Goal: Transaction & Acquisition: Purchase product/service

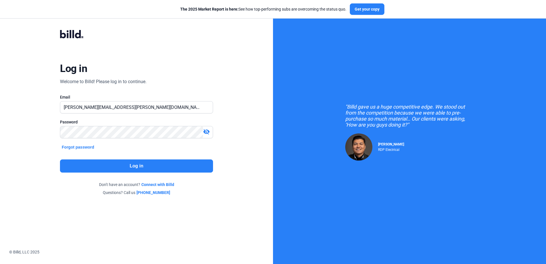
click at [145, 165] on button "Log in" at bounding box center [136, 165] width 153 height 13
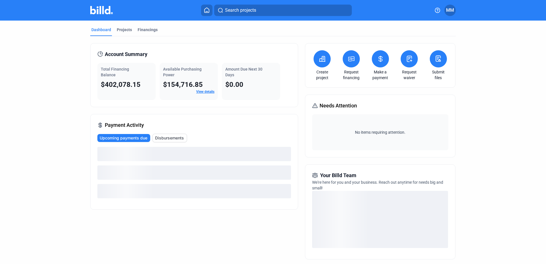
click at [353, 59] on icon at bounding box center [351, 58] width 7 height 7
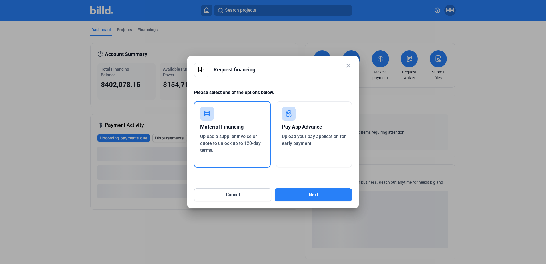
click at [287, 185] on div "Cancel Next" at bounding box center [273, 191] width 158 height 20
click at [292, 193] on button "Next" at bounding box center [313, 194] width 77 height 13
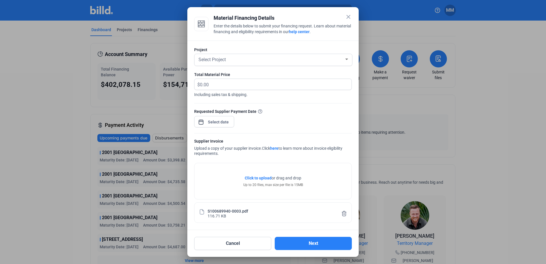
click at [240, 67] on div at bounding box center [273, 69] width 158 height 6
click at [241, 56] on div "Select Project" at bounding box center [270, 59] width 147 height 8
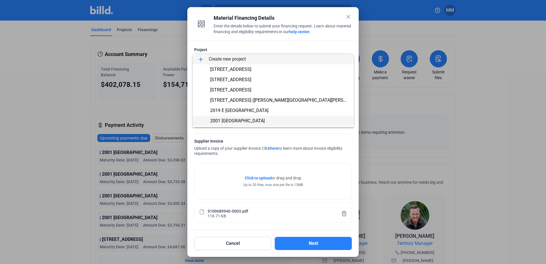
click at [235, 118] on span "2001 [GEOGRAPHIC_DATA]" at bounding box center [237, 120] width 55 height 5
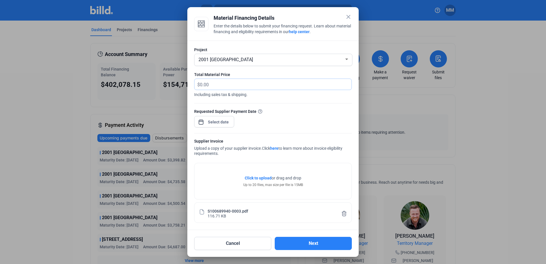
click at [233, 86] on input "text" at bounding box center [272, 84] width 145 height 11
type input "3,836.53"
click at [221, 126] on div at bounding box center [218, 122] width 25 height 10
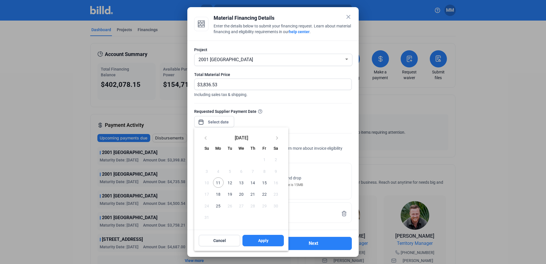
click at [218, 180] on span "11" at bounding box center [218, 182] width 10 height 10
click at [270, 241] on button "Apply" at bounding box center [262, 240] width 41 height 11
type input "[DATE]"
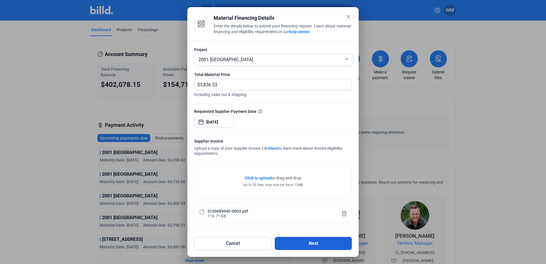
click at [301, 244] on button "Next" at bounding box center [313, 243] width 77 height 13
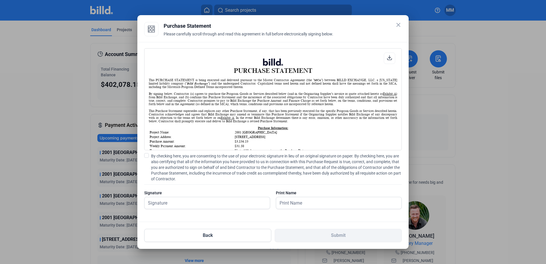
scroll to position [0, 0]
click at [169, 158] on span "By checking here, you are consenting to the use of your electronic signature in…" at bounding box center [276, 167] width 251 height 29
click at [0, 0] on input "By checking here, you are consenting to the use of your electronic signature in…" at bounding box center [0, 0] width 0 height 0
click at [197, 207] on input "text" at bounding box center [203, 203] width 119 height 12
type input "[PERSON_NAME][DATE]"
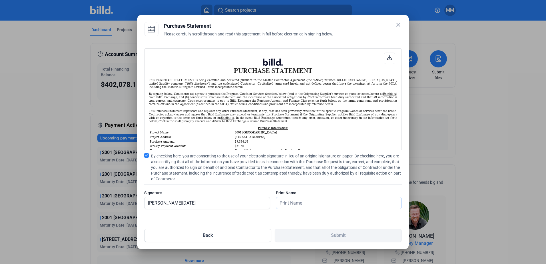
type input "[PERSON_NAME][DATE]"
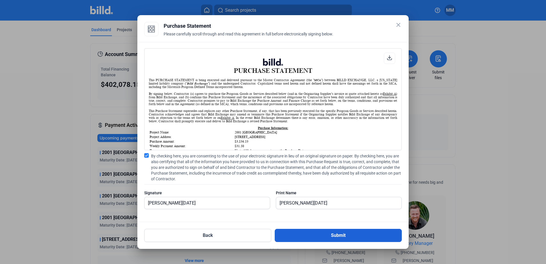
click at [298, 236] on button "Submit" at bounding box center [338, 235] width 127 height 13
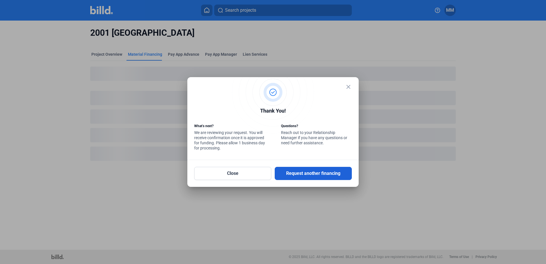
drag, startPoint x: 318, startPoint y: 170, endPoint x: 325, endPoint y: 167, distance: 8.2
click at [318, 170] on button "Request another financing" at bounding box center [313, 173] width 77 height 13
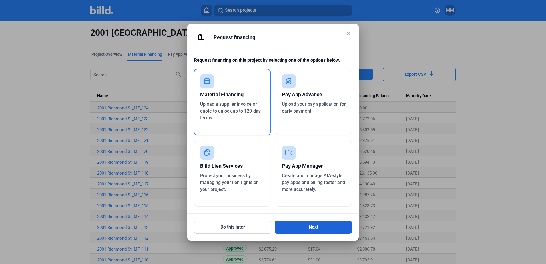
click at [307, 231] on button "Next" at bounding box center [313, 226] width 77 height 13
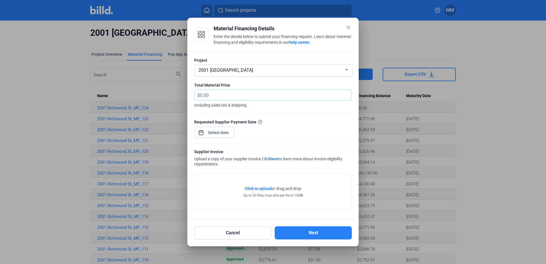
click at [219, 92] on input "text" at bounding box center [272, 94] width 145 height 11
type input "4,193.10"
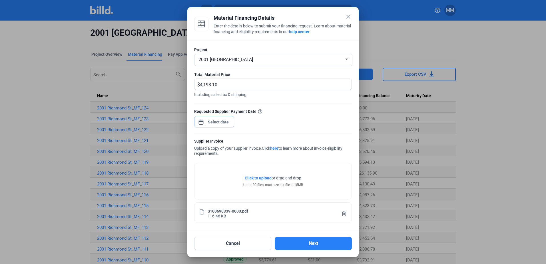
click at [216, 123] on div "close Material Financing Details Enter the details below to submit your financi…" at bounding box center [273, 132] width 546 height 264
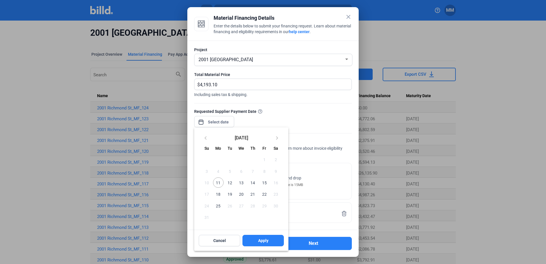
click at [217, 181] on span "11" at bounding box center [218, 182] width 10 height 10
click at [259, 245] on button "Apply" at bounding box center [262, 240] width 41 height 11
type input "[DATE]"
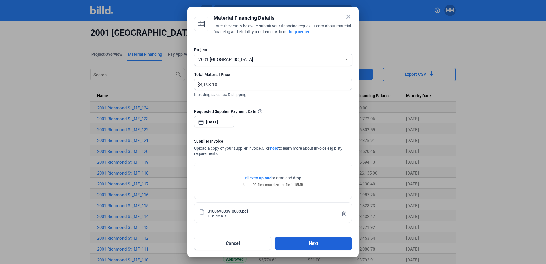
click at [310, 245] on button "Next" at bounding box center [313, 243] width 77 height 13
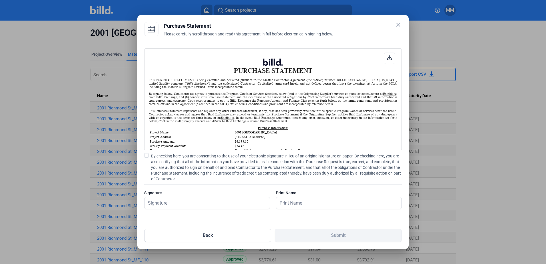
scroll to position [0, 0]
click at [205, 158] on span "By checking here, you are consenting to the use of your electronic signature in…" at bounding box center [276, 167] width 251 height 29
click at [0, 0] on input "By checking here, you are consenting to the use of your electronic signature in…" at bounding box center [0, 0] width 0 height 0
click at [209, 191] on div "Signature" at bounding box center [207, 193] width 126 height 6
click at [212, 215] on div "PURCHASE STATEMENT This PURCHASE STATEMENT is being executed and delivered purs…" at bounding box center [272, 132] width 271 height 180
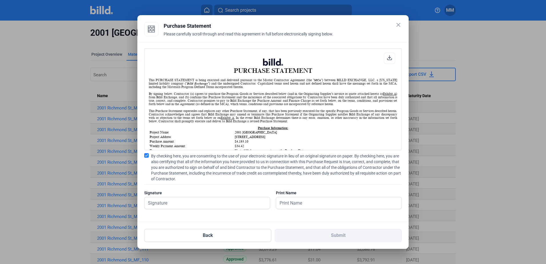
click at [214, 209] on div at bounding box center [207, 212] width 126 height 6
click at [215, 205] on input "text" at bounding box center [203, 203] width 119 height 12
type input "[PERSON_NAME][DATE]"
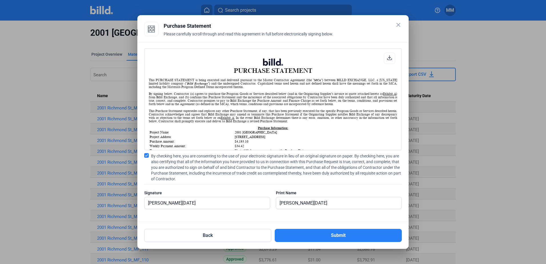
click at [314, 244] on mat-dialog-container "close Purchase Statement Please carefully scroll through and read this agreemen…" at bounding box center [272, 131] width 271 height 233
click at [316, 241] on button "Submit" at bounding box center [338, 235] width 127 height 13
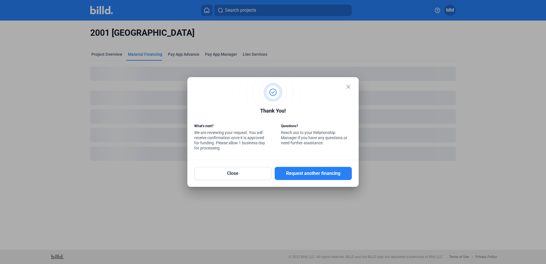
click at [228, 180] on mat-dialog-container "close Thank You! What’s next? We are reviewing your request. You will receive c…" at bounding box center [272, 132] width 171 height 110
drag, startPoint x: 228, startPoint y: 180, endPoint x: 212, endPoint y: 177, distance: 16.9
click at [212, 177] on button "Close" at bounding box center [232, 173] width 77 height 13
